Goal: Transaction & Acquisition: Purchase product/service

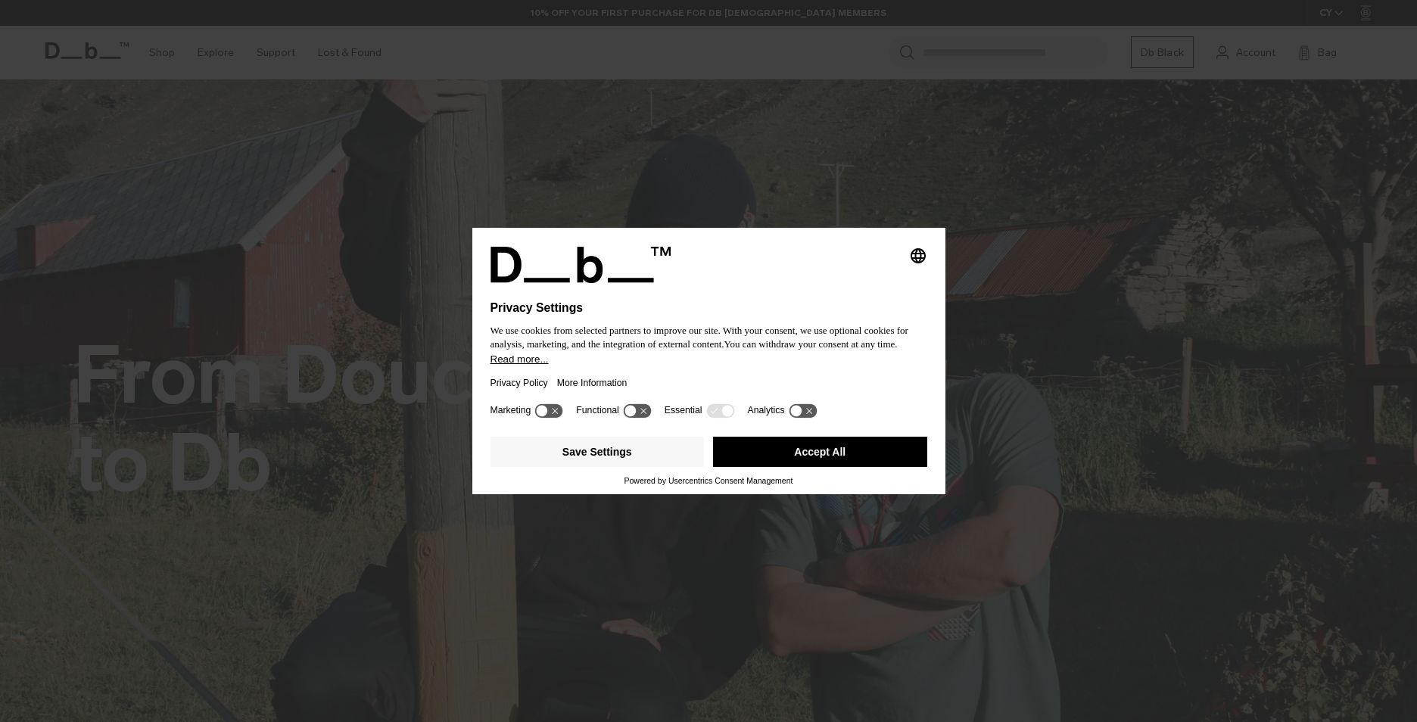
click at [817, 447] on button "Accept All" at bounding box center [820, 452] width 214 height 30
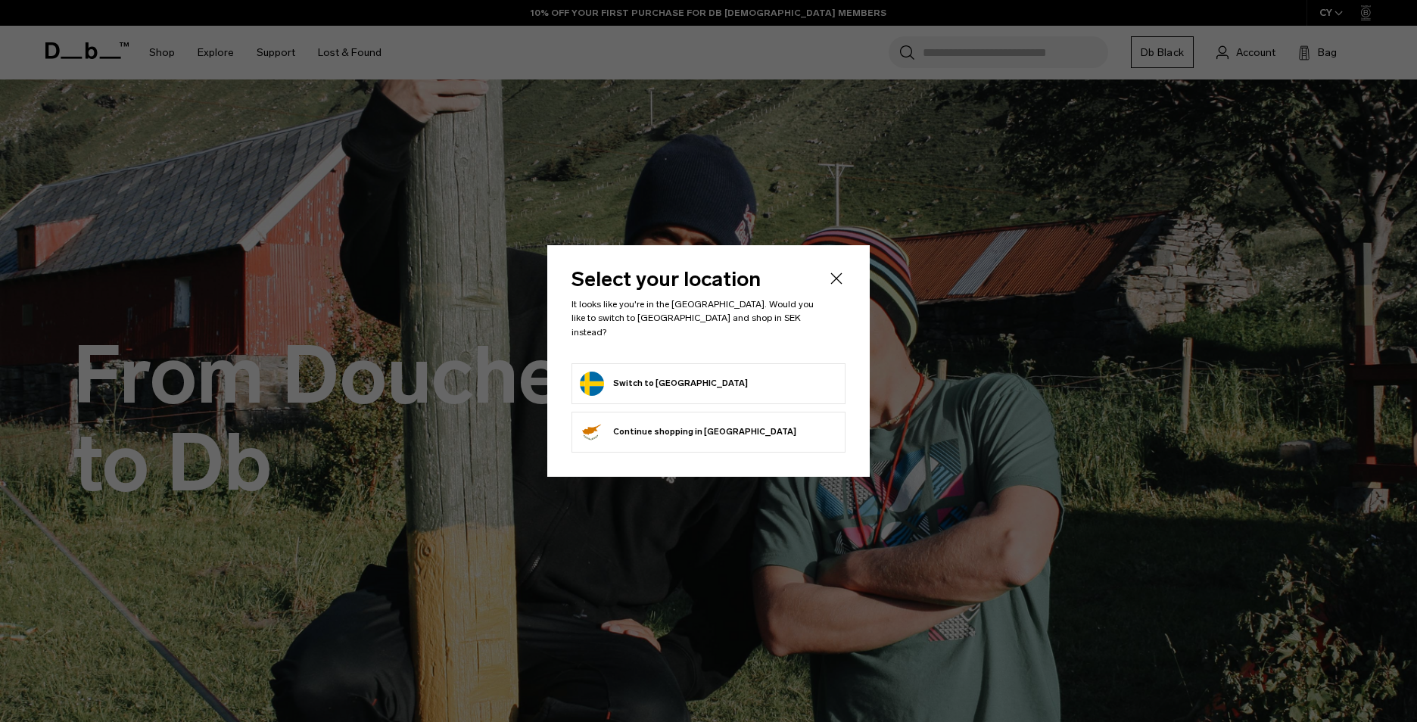
click at [833, 288] on icon "Close" at bounding box center [836, 278] width 18 height 18
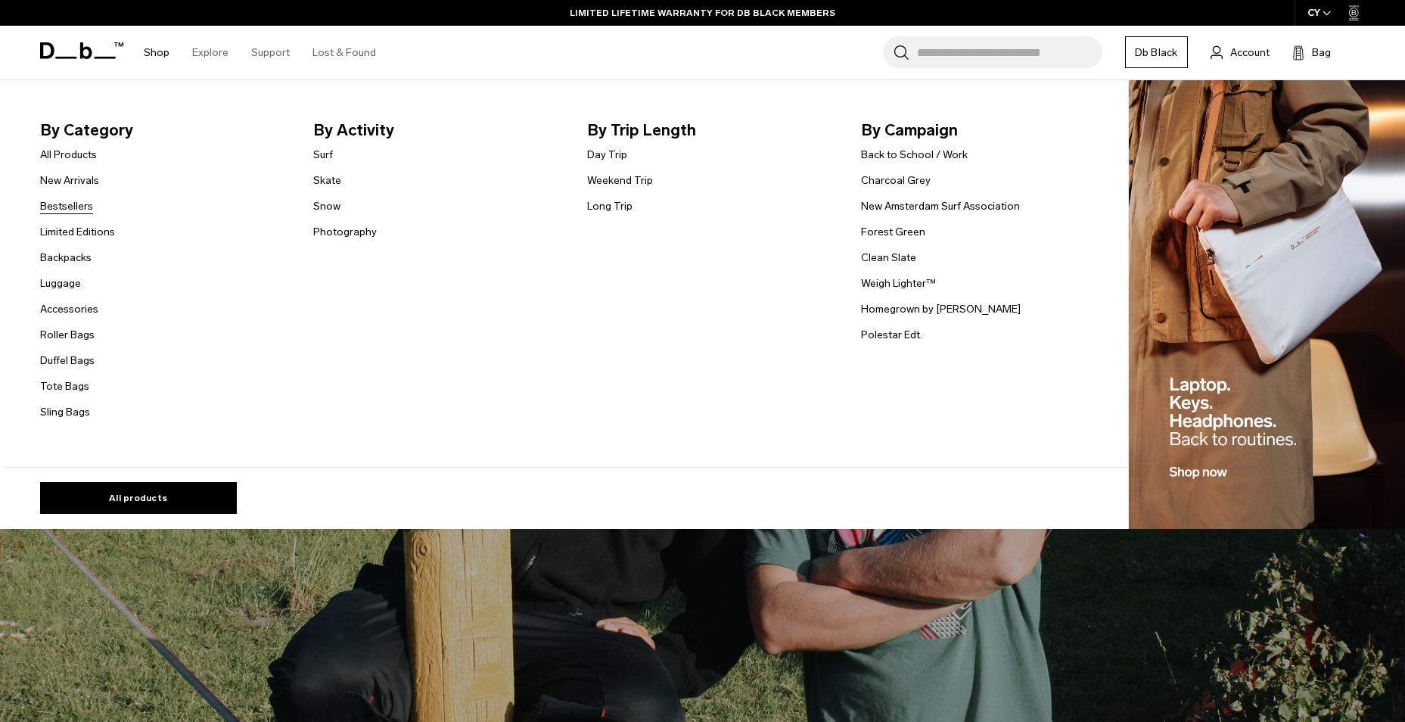
click at [82, 209] on link "Bestsellers" at bounding box center [66, 206] width 53 height 16
